Goal: Task Accomplishment & Management: Manage account settings

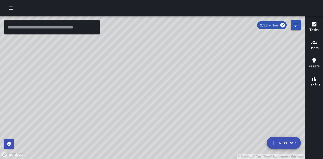
drag, startPoint x: 253, startPoint y: 115, endPoint x: 199, endPoint y: 104, distance: 55.6
click at [199, 104] on div "© Mapbox © OpenStreetMap Improve this map" at bounding box center [152, 87] width 305 height 143
click at [12, 6] on icon "button" at bounding box center [11, 8] width 6 height 6
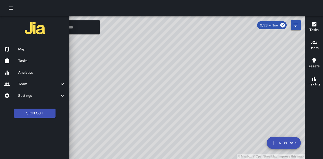
click at [24, 81] on h6 "Team" at bounding box center [38, 84] width 41 height 6
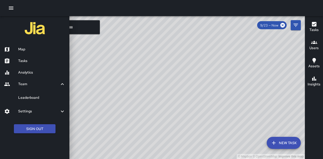
click at [34, 111] on h6 "Settings" at bounding box center [38, 112] width 41 height 6
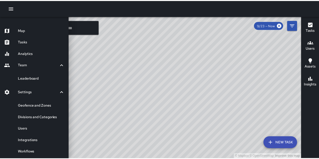
scroll to position [41, 0]
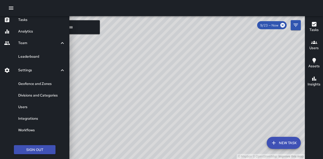
click at [27, 105] on h6 "Users" at bounding box center [41, 107] width 47 height 6
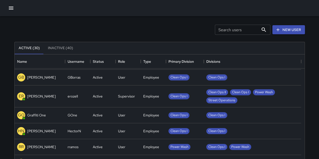
scroll to position [267, 0]
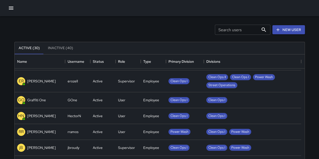
click at [43, 131] on p "[PERSON_NAME]" at bounding box center [41, 131] width 28 height 5
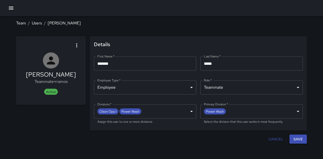
click at [62, 83] on p "Teammate • [GEOGRAPHIC_DATA]" at bounding box center [51, 82] width 50 height 6
click at [76, 45] on icon "button" at bounding box center [77, 45] width 6 height 6
click at [54, 39] on div at bounding box center [161, 79] width 323 height 159
click at [39, 22] on link "Users" at bounding box center [37, 22] width 10 height 5
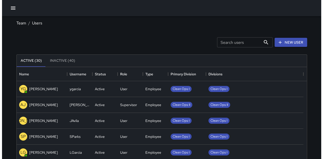
scroll to position [223, 286]
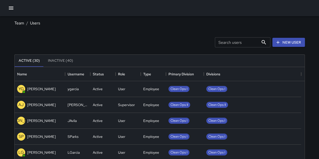
click at [22, 24] on link "Team" at bounding box center [19, 22] width 10 height 5
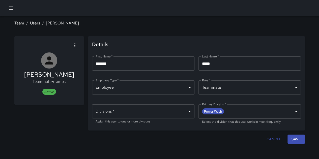
type input "**********"
